Goal: Task Accomplishment & Management: Use online tool/utility

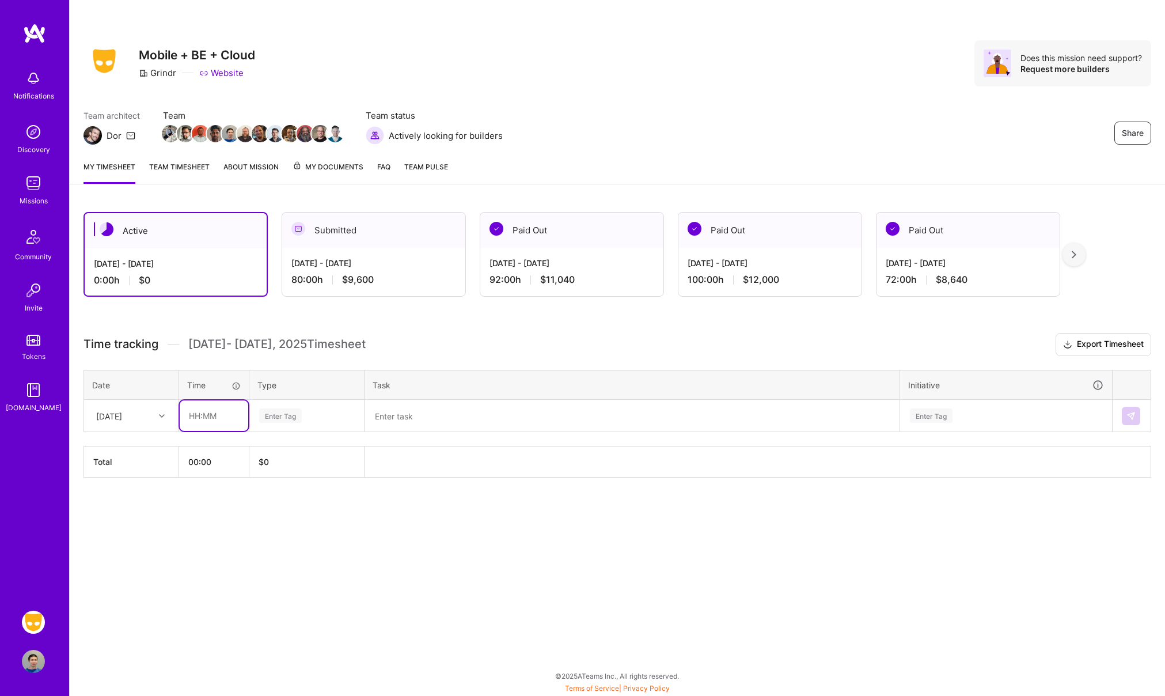
click at [211, 409] on input "text" at bounding box center [214, 415] width 69 height 31
type input "08:00"
type input "engi"
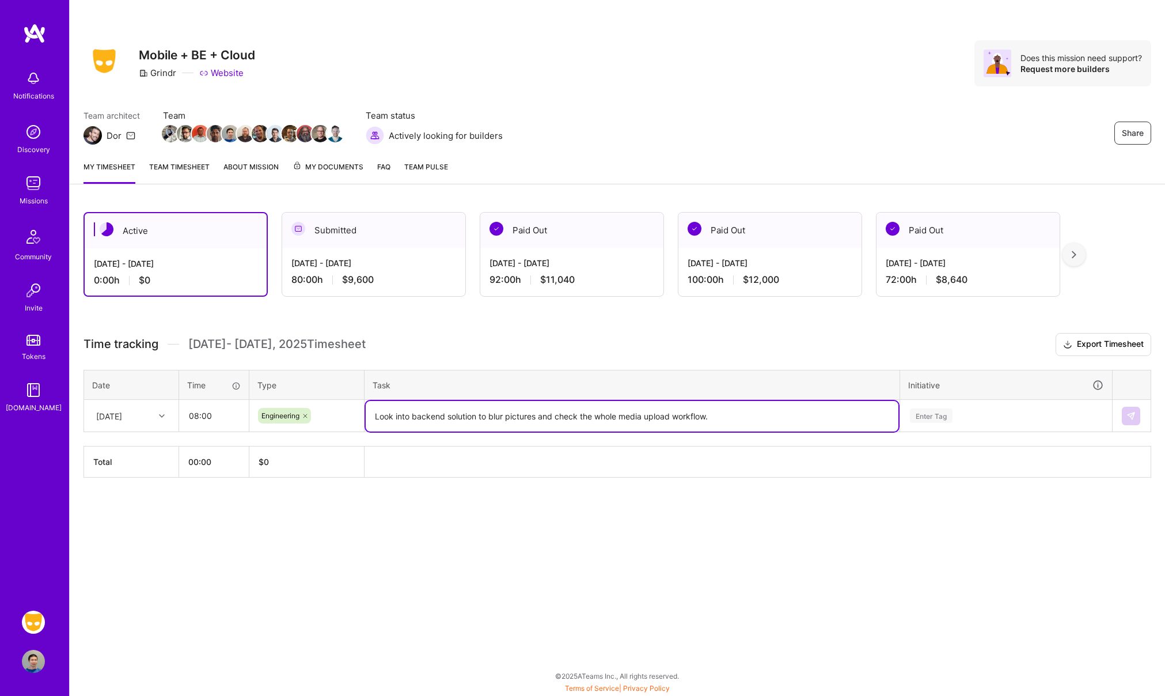
drag, startPoint x: 414, startPoint y: 416, endPoint x: 367, endPoint y: 411, distance: 46.9
click at [367, 411] on textarea "Look into backend solution to blur pictures and check the whole media upload wo…" at bounding box center [632, 416] width 533 height 31
type textarea "backend solution to blur pictures and check the whole media upload workflow."
click at [1003, 414] on div "Enter Tag" at bounding box center [1006, 415] width 195 height 14
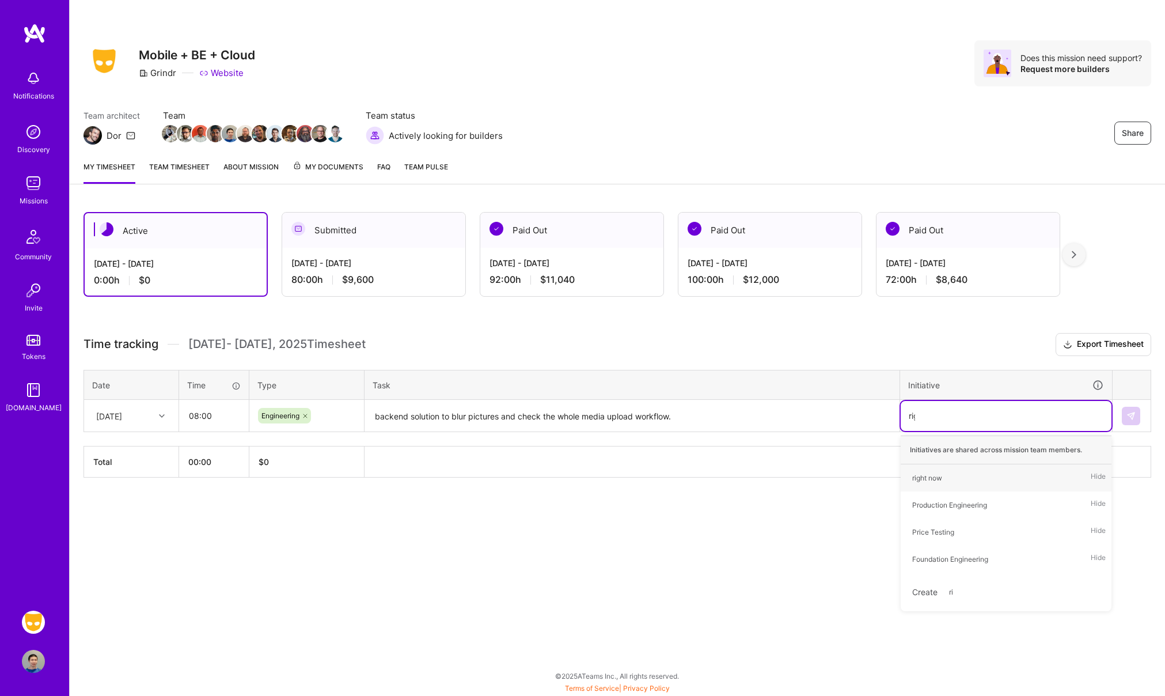
type input "righ"
click at [959, 483] on div "right now Hide" at bounding box center [1006, 477] width 211 height 27
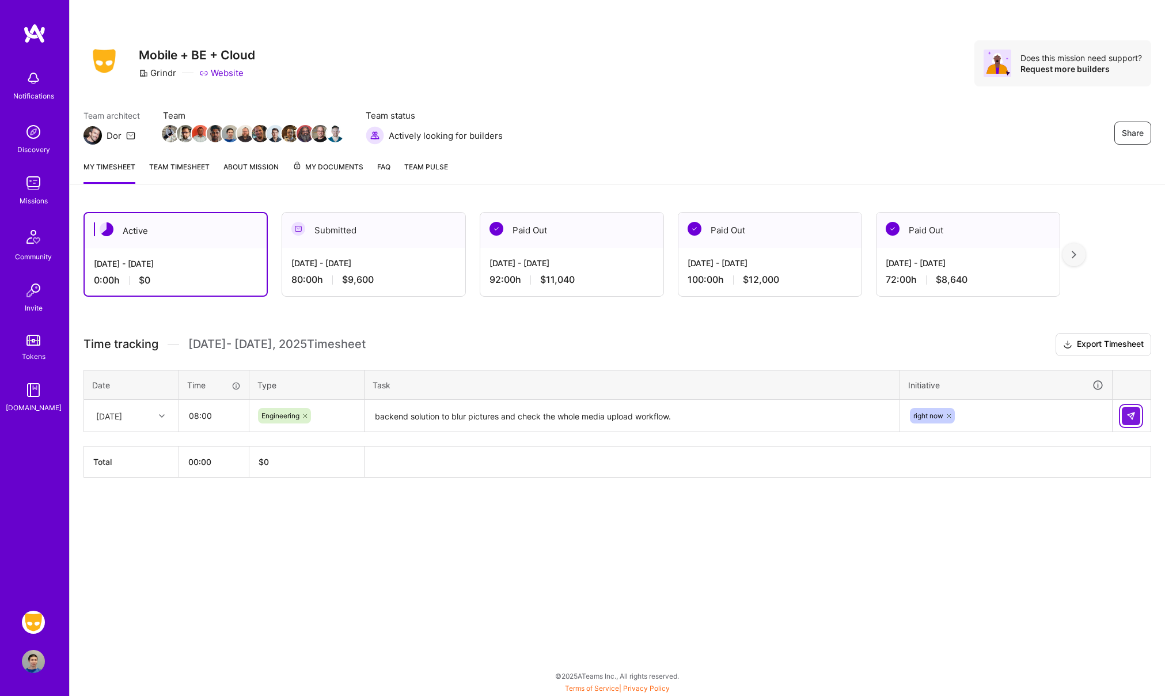
click at [1130, 418] on img at bounding box center [1130, 415] width 9 height 9
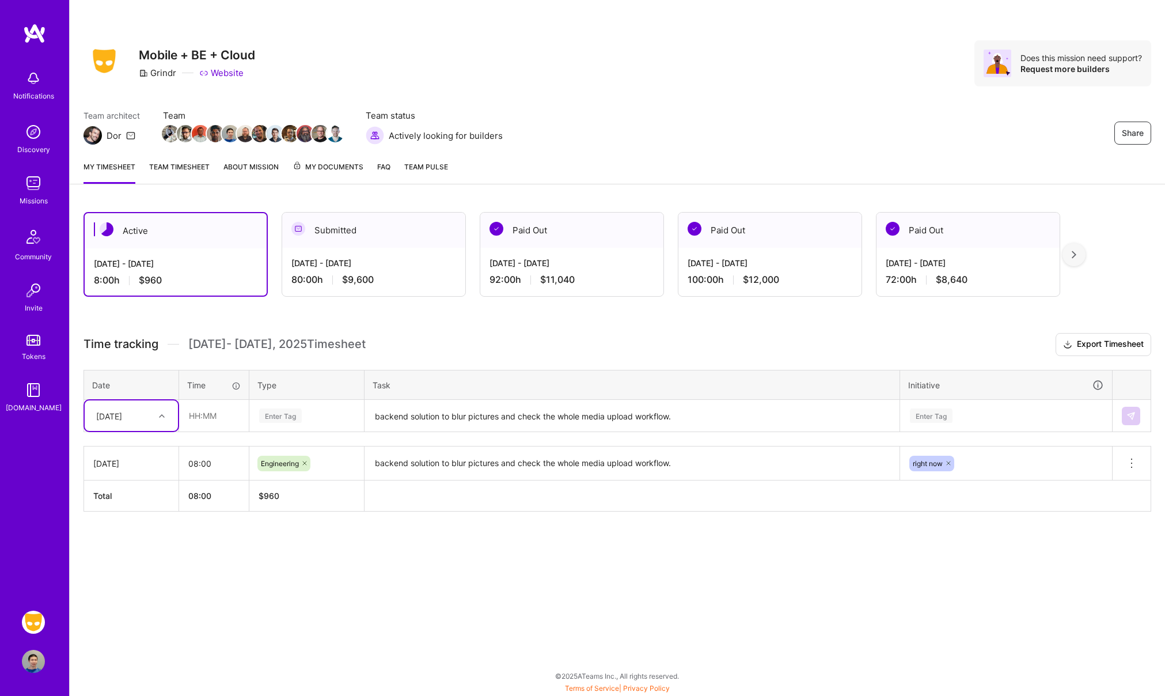
click at [177, 173] on link "Team timesheet" at bounding box center [179, 172] width 60 height 23
